Goal: Find specific page/section

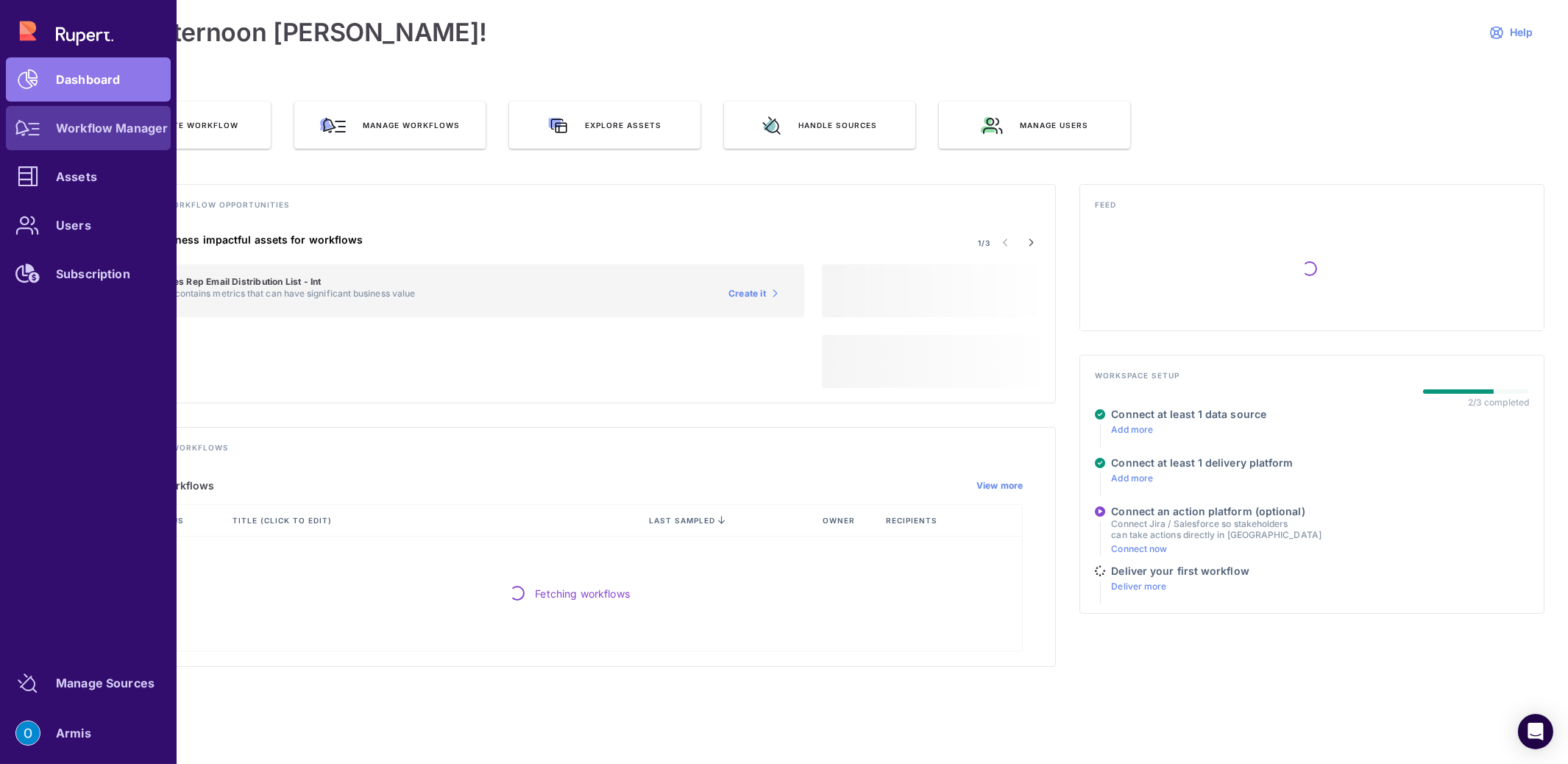
click at [89, 135] on link "Workflow Manager" at bounding box center [88, 128] width 165 height 44
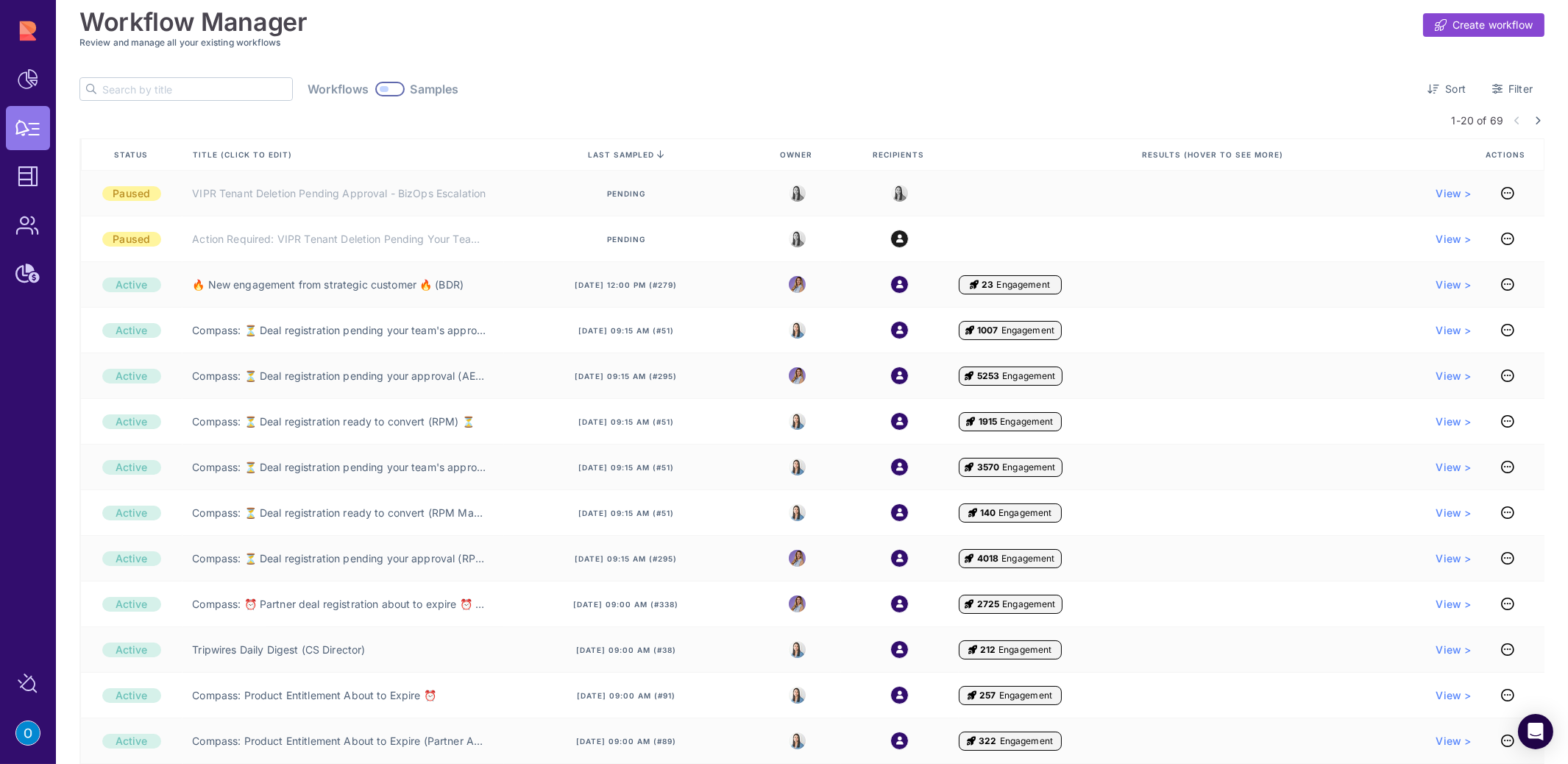
click at [195, 100] on input "text" at bounding box center [197, 89] width 190 height 22
type input "pov"
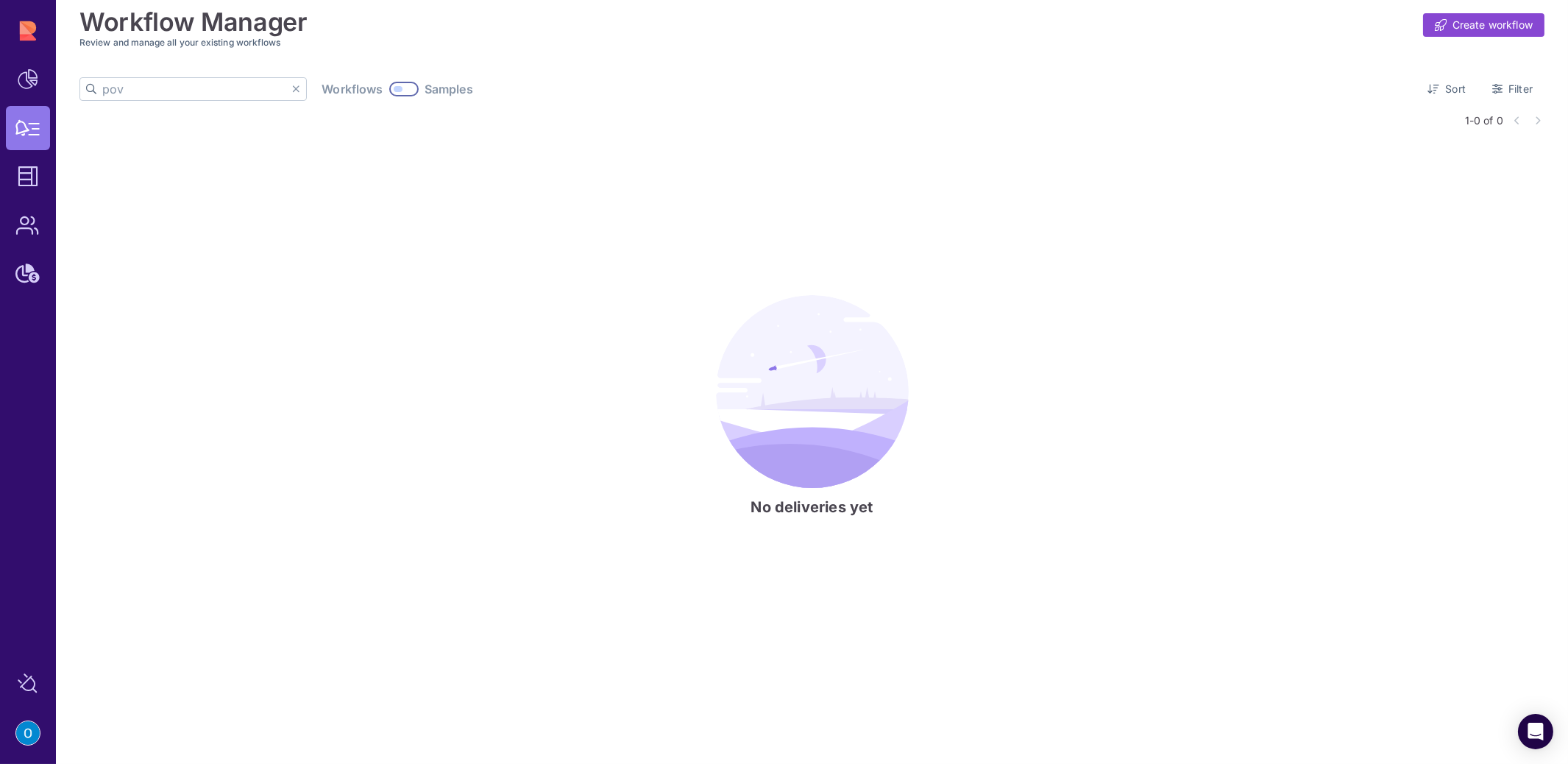
click at [292, 84] on icon at bounding box center [296, 89] width 8 height 11
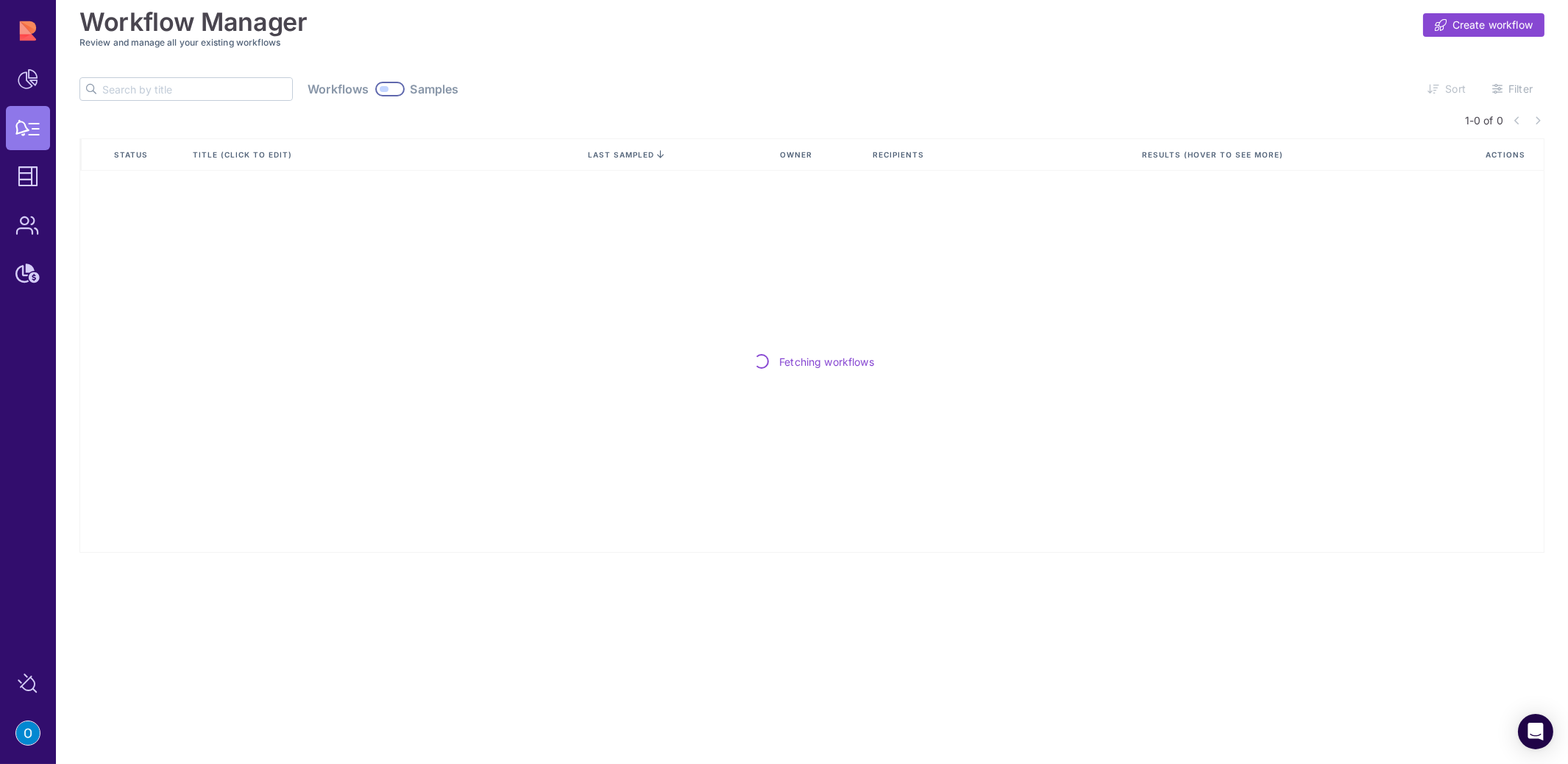
click at [538, 26] on div "Workflow Manager Create workflow" at bounding box center [811, 18] width 1465 height 37
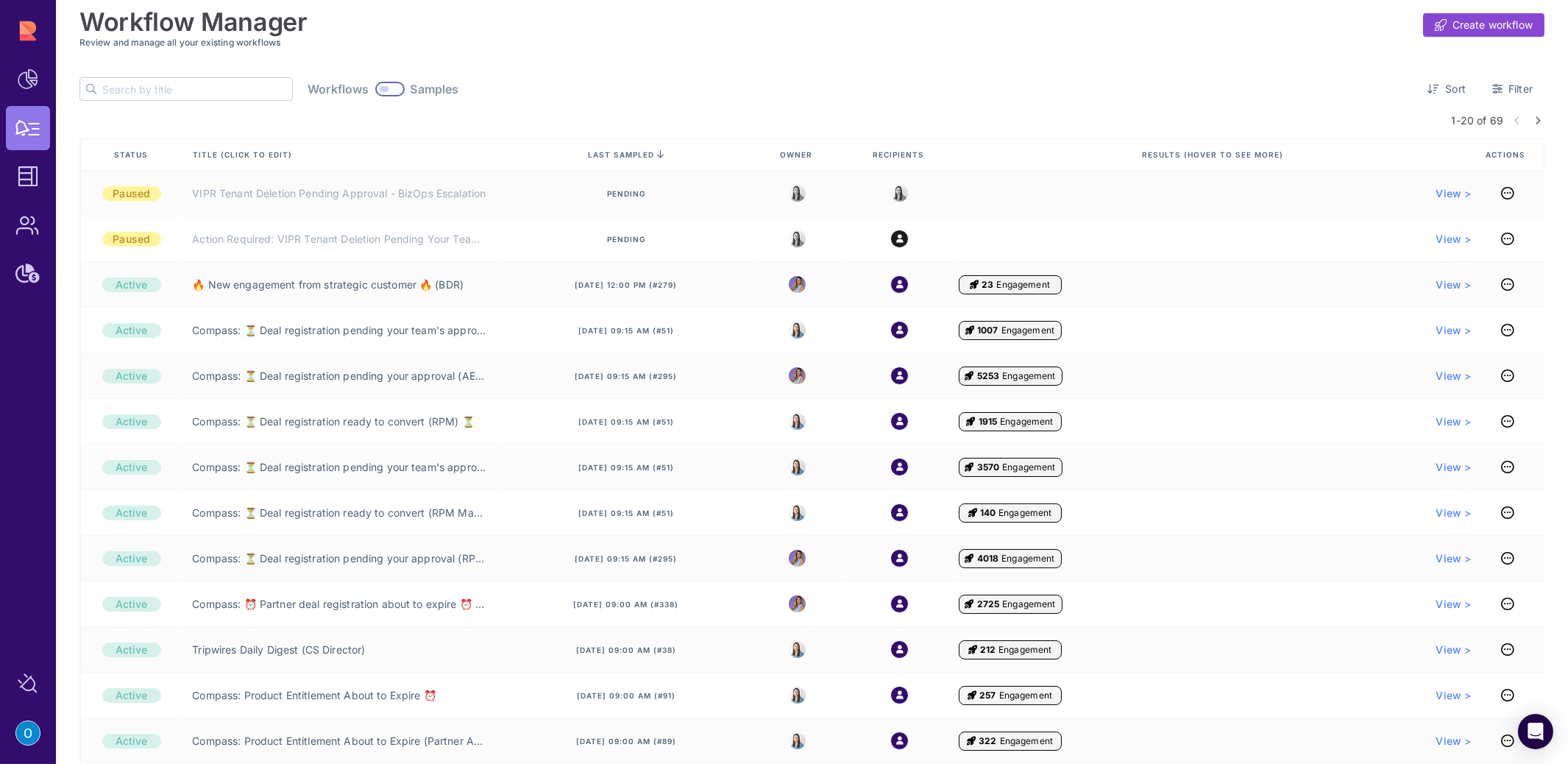
click at [190, 87] on input "text" at bounding box center [197, 89] width 190 height 22
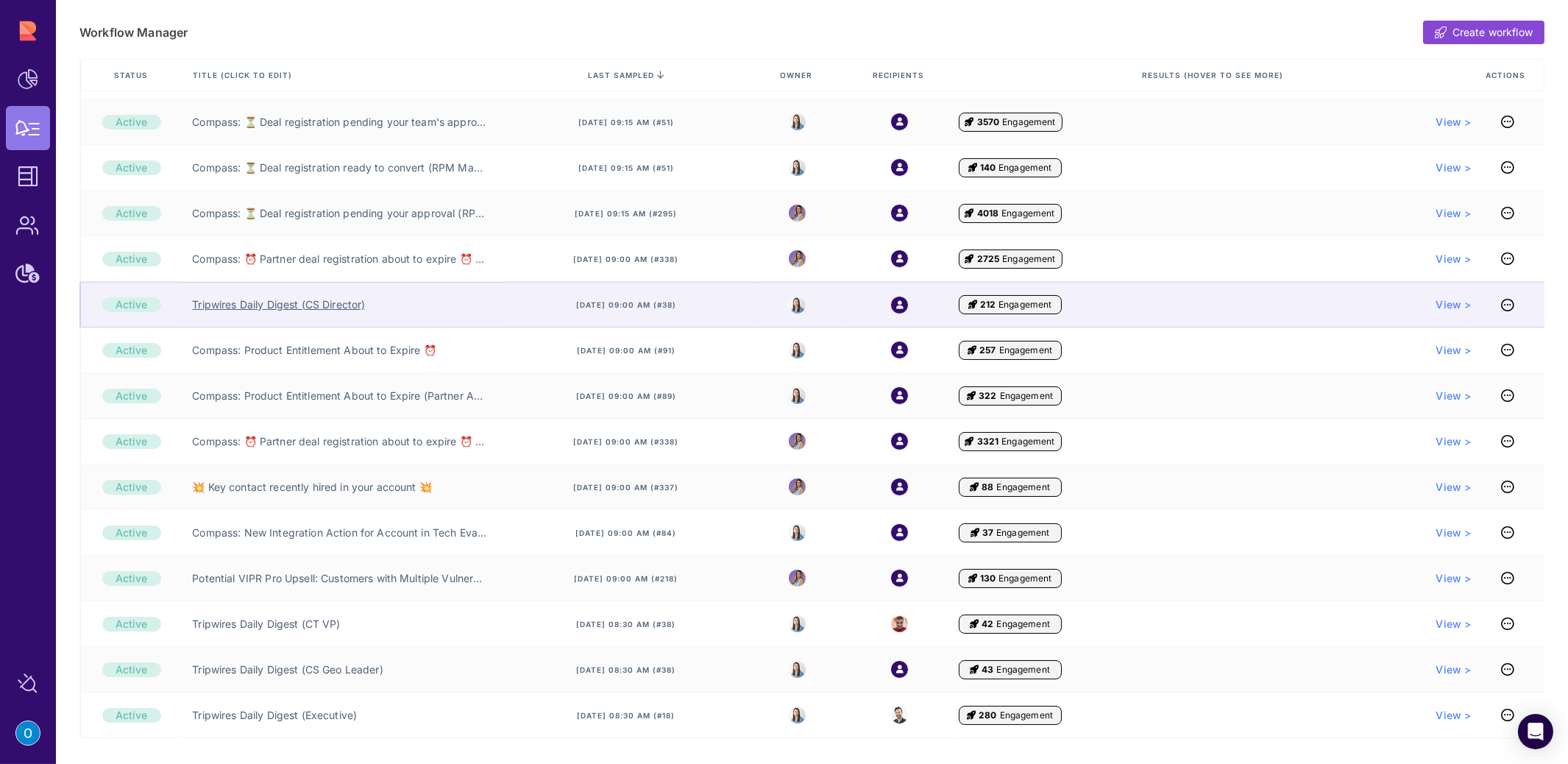
scroll to position [371, 0]
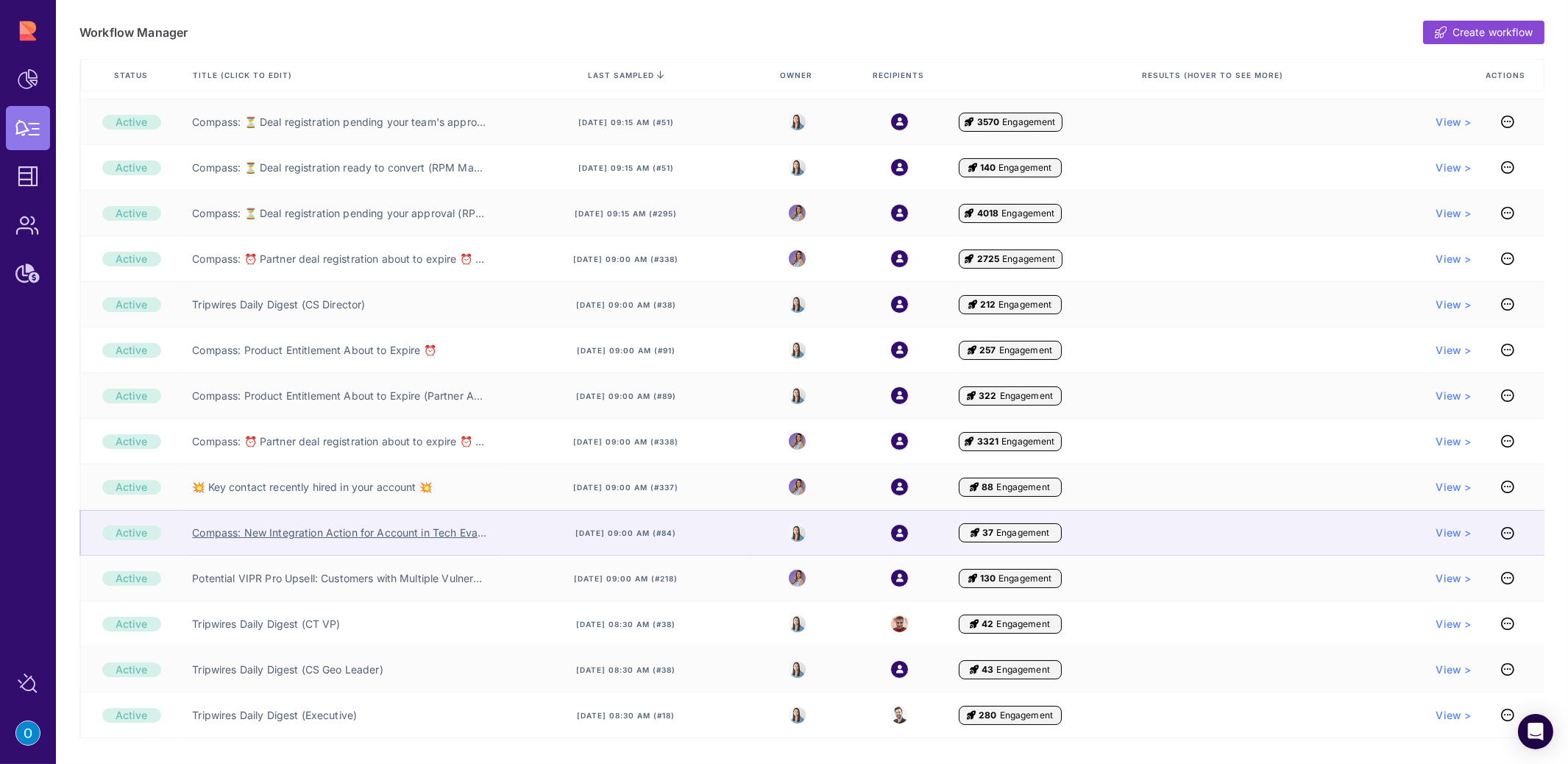
click at [397, 534] on link "Compass: New Integration Action for Account in Tech Evaluation" at bounding box center [339, 533] width 295 height 15
